Goal: Information Seeking & Learning: Find specific fact

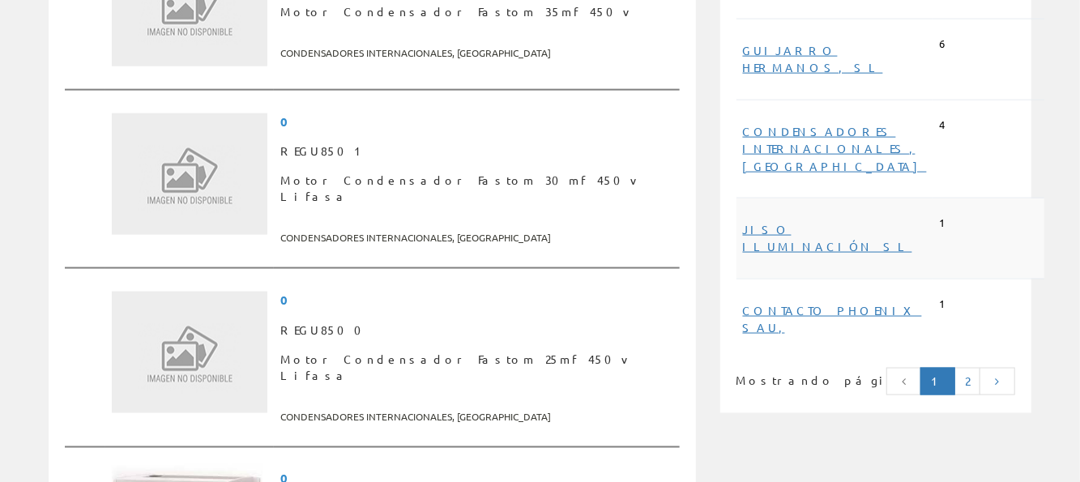
scroll to position [973, 0]
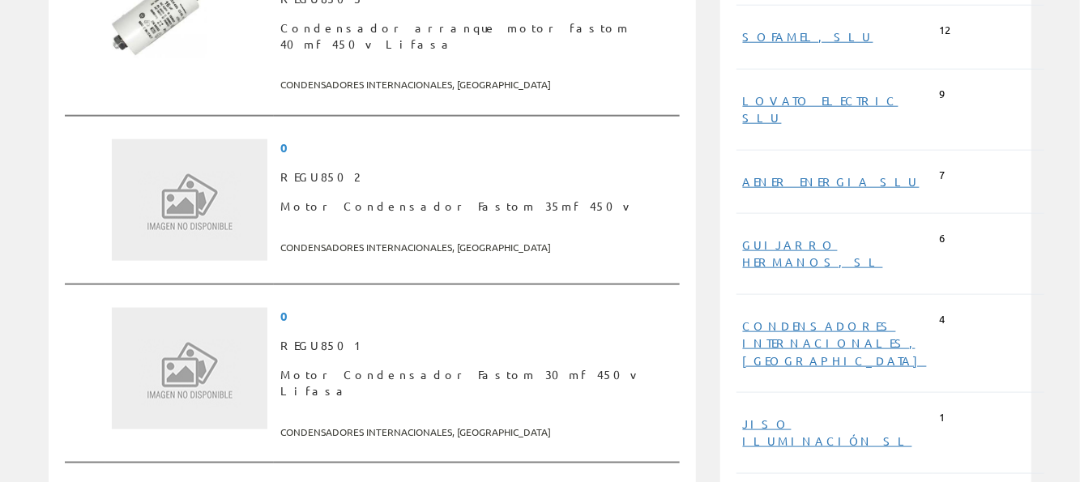
click at [801, 311] on span "CONDENSADORES INTERNACIONALES, SA" at bounding box center [835, 343] width 184 height 65
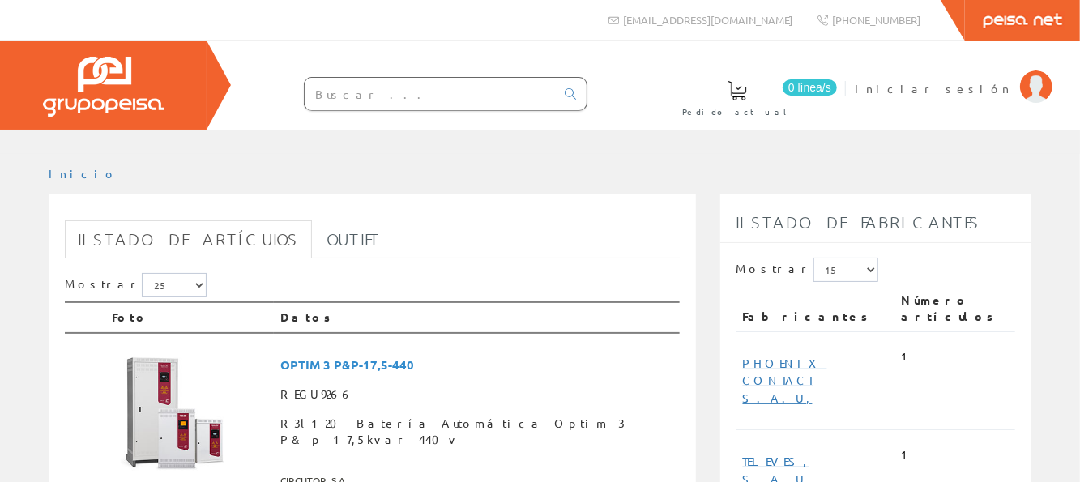
click at [404, 88] on input "text" at bounding box center [430, 94] width 250 height 32
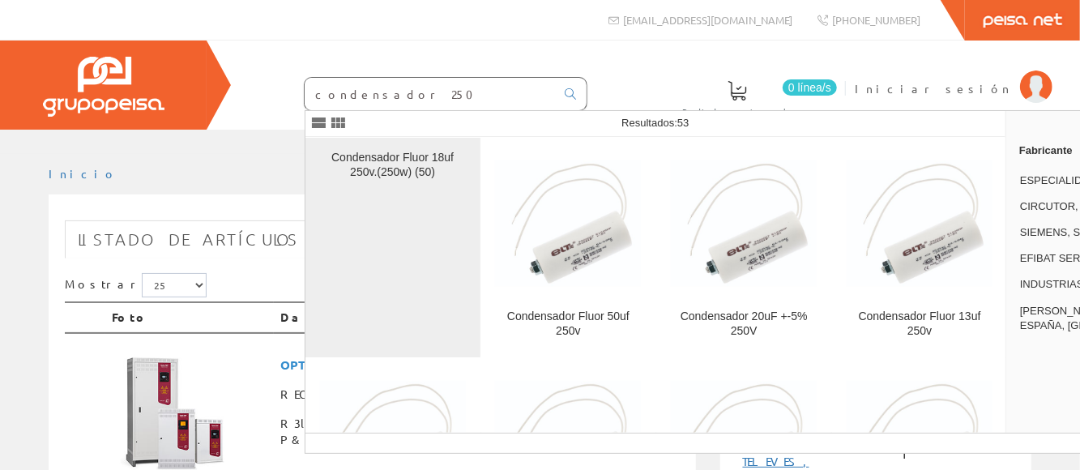
type input "condensador 250"
click at [374, 147] on link "Condensador Fluor 18uf 250v.(250w) (50)" at bounding box center [393, 248] width 175 height 220
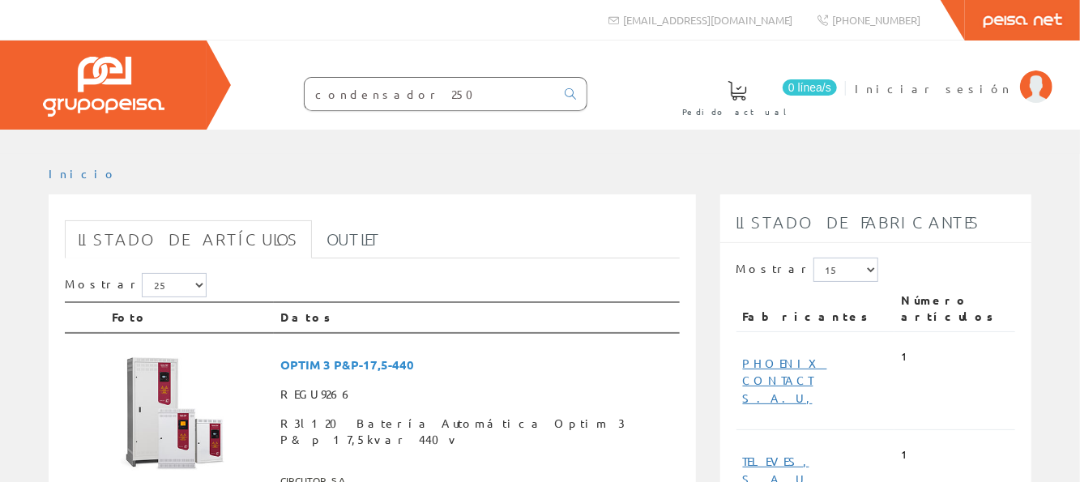
click at [417, 96] on input "condensador 250" at bounding box center [430, 94] width 250 height 32
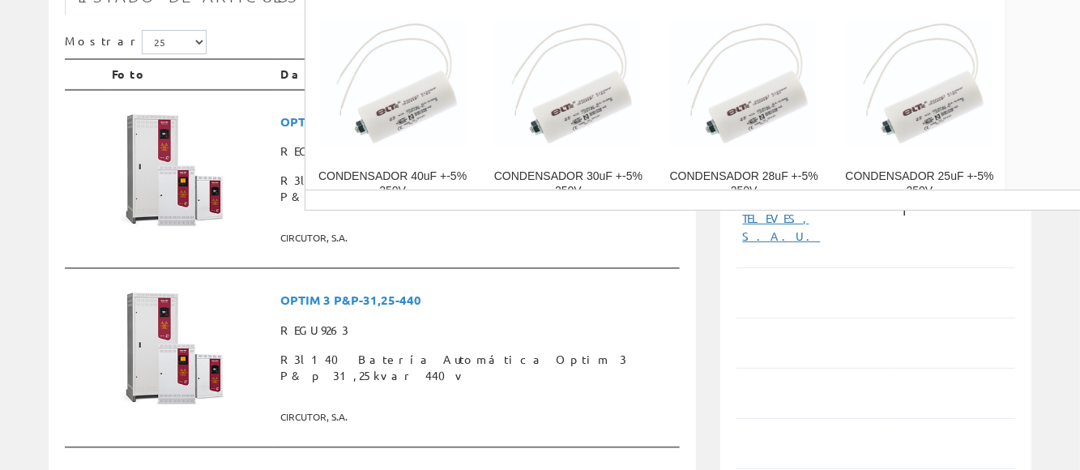
scroll to position [130, 0]
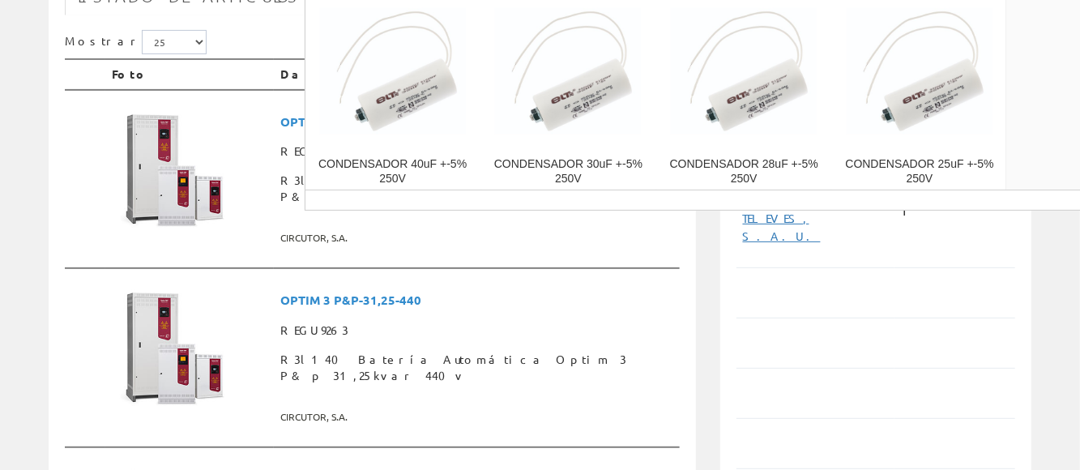
type input "condensador 250 uf"
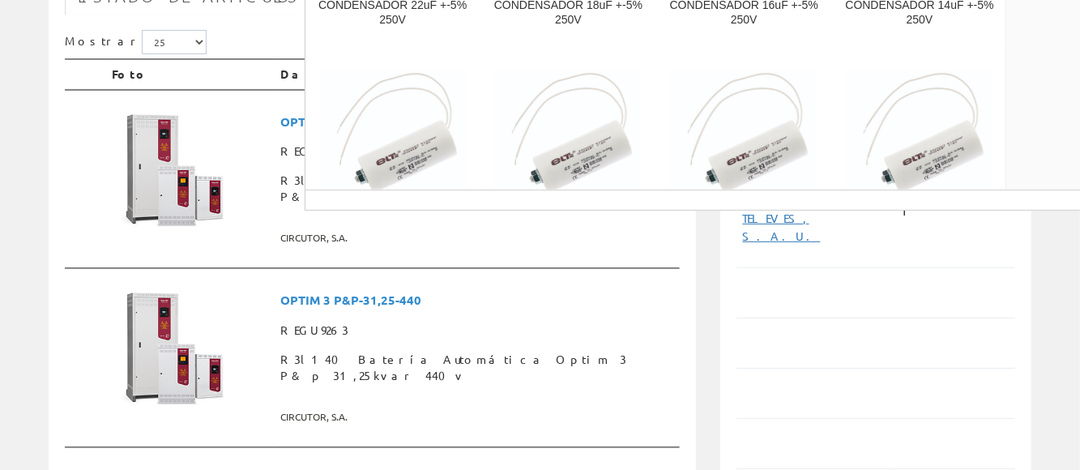
scroll to position [551, 0]
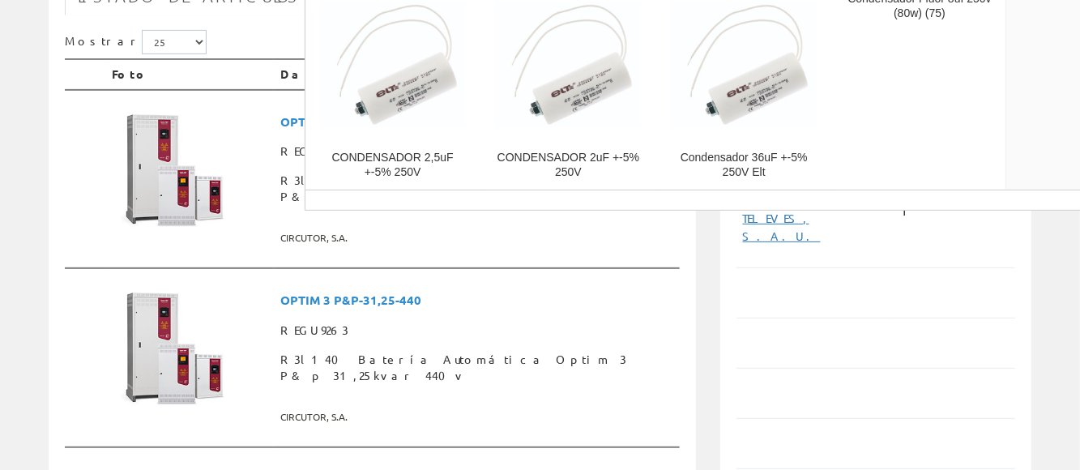
scroll to position [1028, 0]
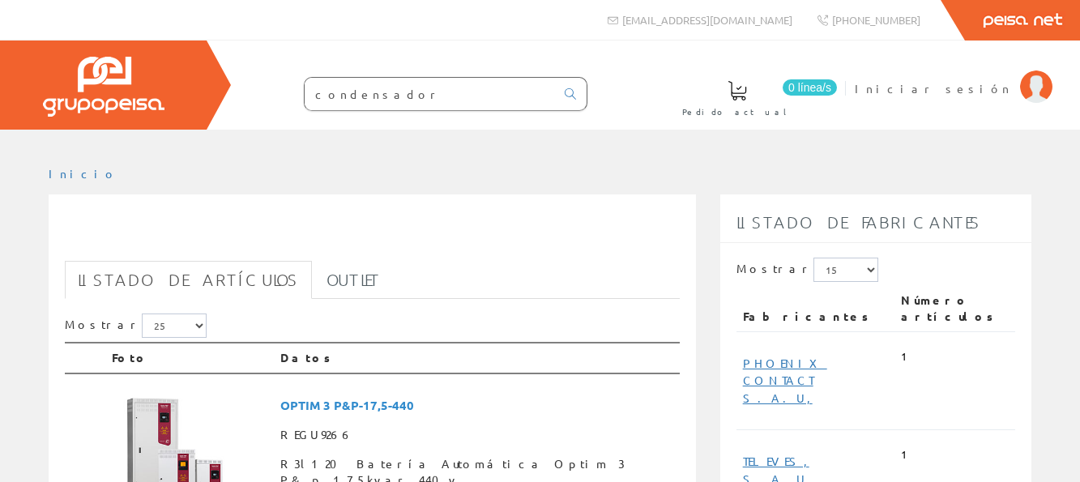
scroll to position [973, 0]
